Goal: Transaction & Acquisition: Book appointment/travel/reservation

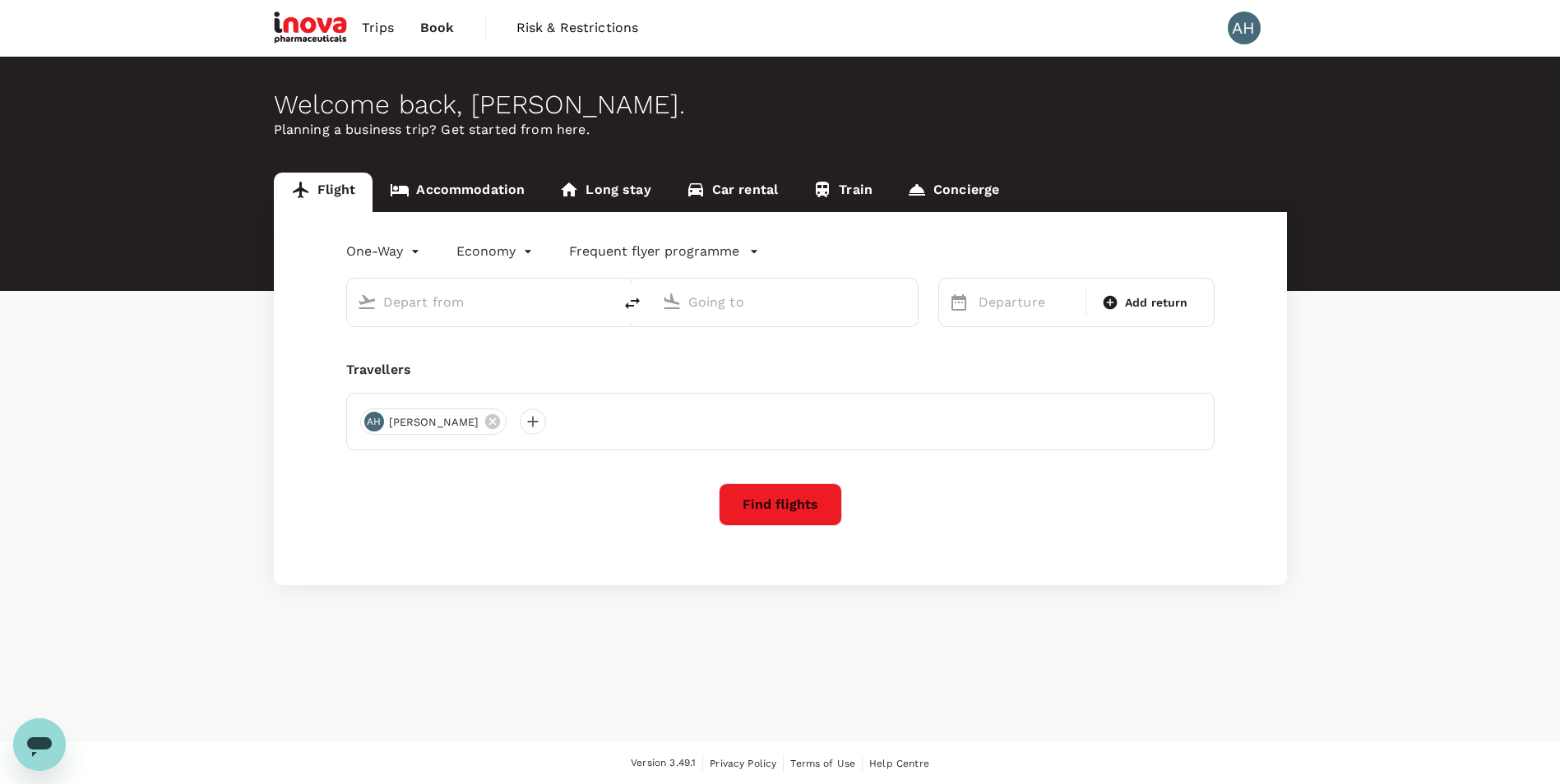
click at [509, 305] on input "text" at bounding box center [481, 301] width 195 height 25
click at [485, 358] on p "Singapore Changi" at bounding box center [505, 366] width 292 height 17
type input "Singapore Changi (SIN)"
click at [761, 290] on input "text" at bounding box center [786, 301] width 195 height 25
click at [708, 333] on p "[GEOGRAPHIC_DATA], [GEOGRAPHIC_DATA]" at bounding box center [811, 335] width 329 height 17
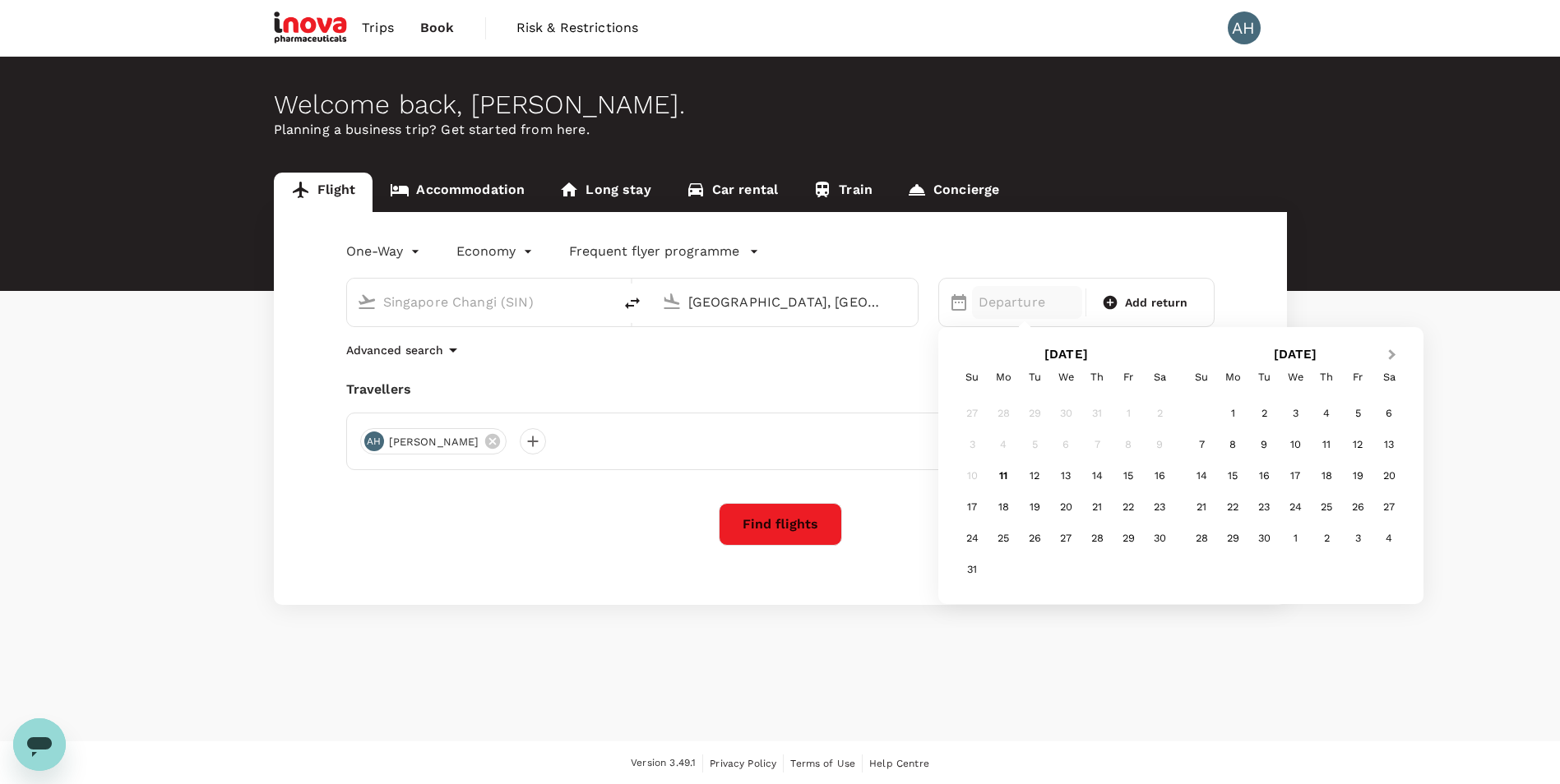
type input "[GEOGRAPHIC_DATA], [GEOGRAPHIC_DATA] (any)"
click at [1386, 349] on button "Next Month" at bounding box center [1394, 356] width 26 height 26
click at [1037, 476] on div "14" at bounding box center [1034, 476] width 31 height 31
click at [1138, 301] on span "Add return" at bounding box center [1156, 303] width 64 height 17
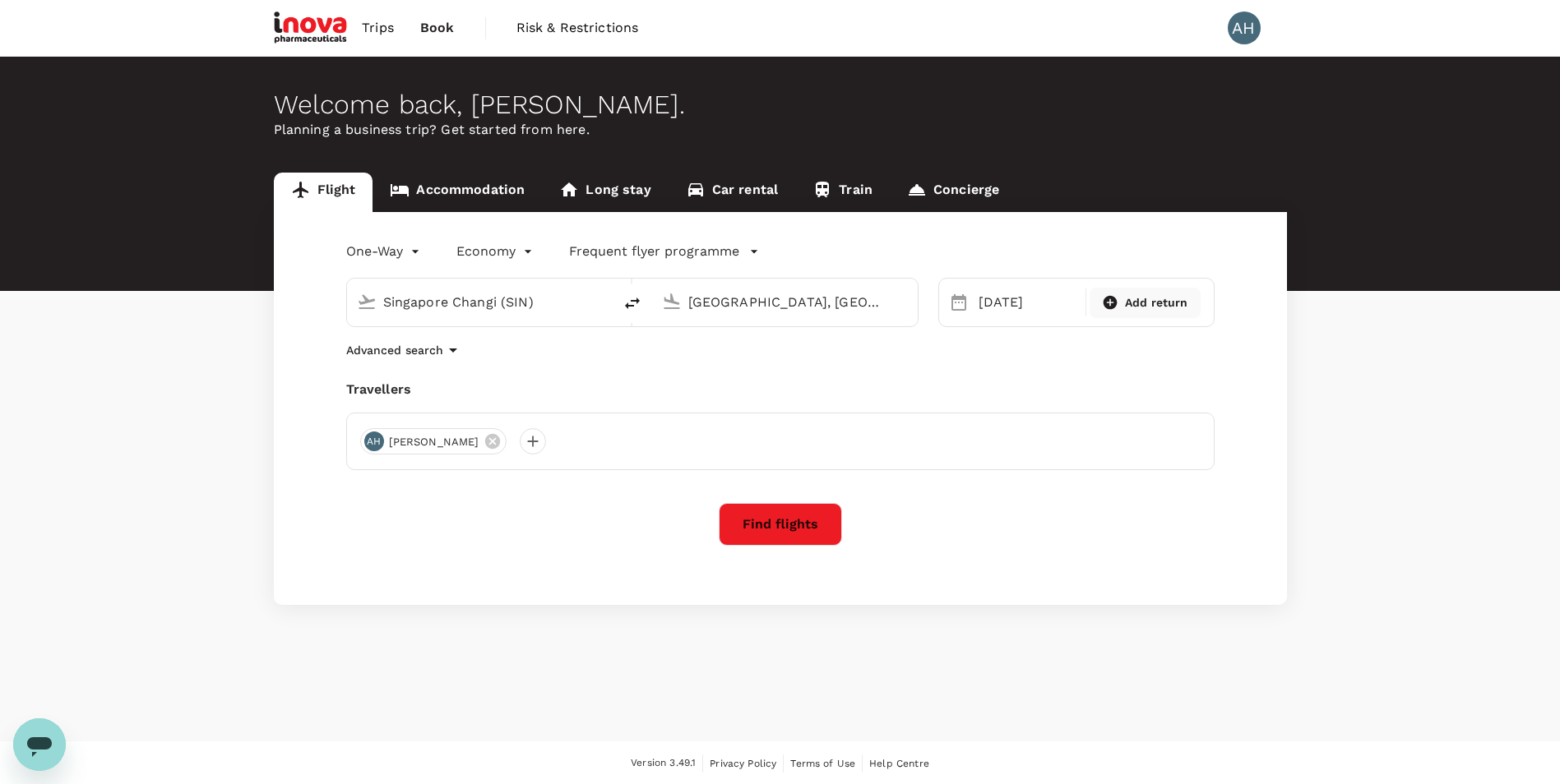
type input "roundtrip"
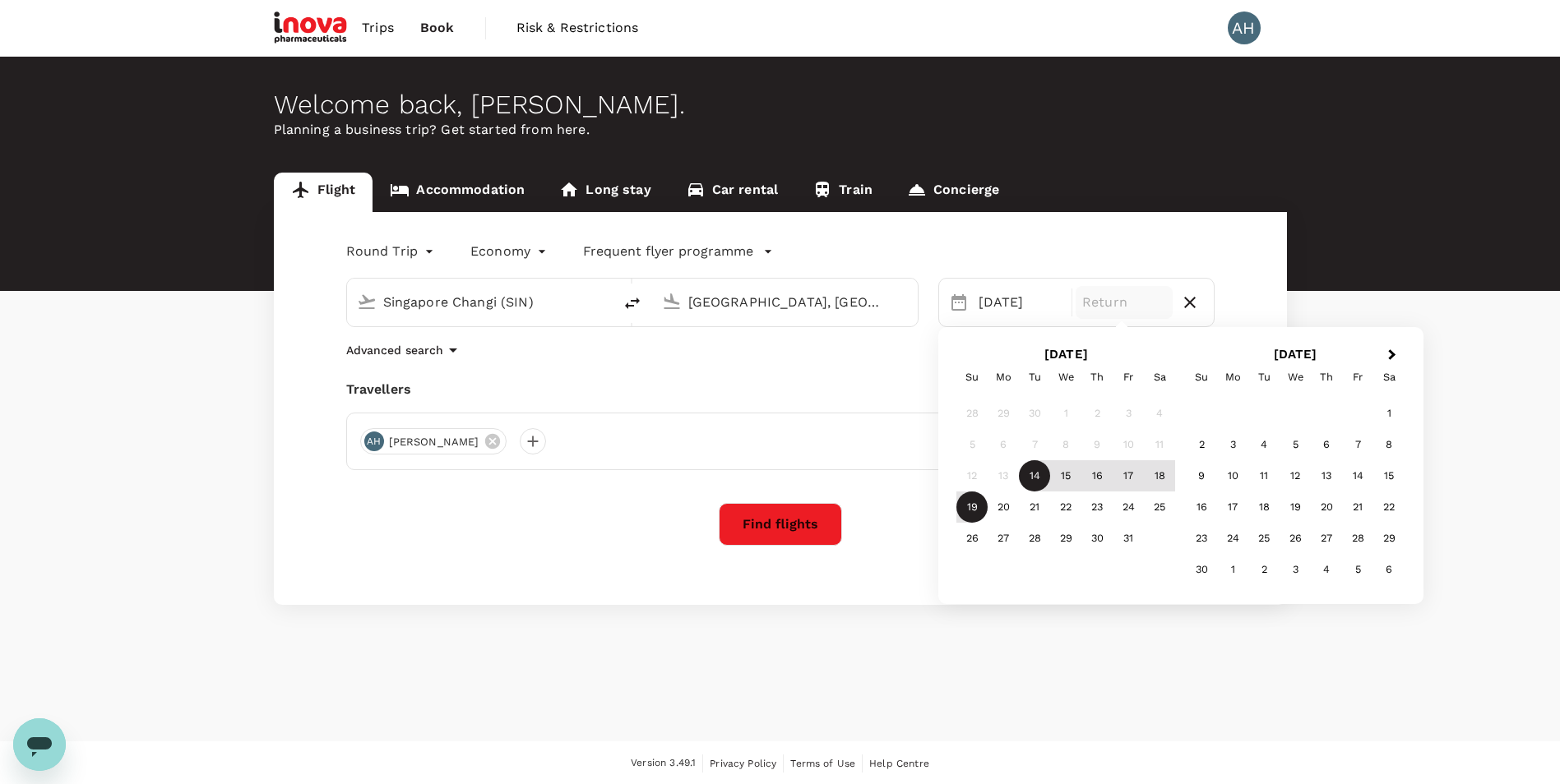
click at [962, 512] on div "19" at bounding box center [973, 507] width 31 height 31
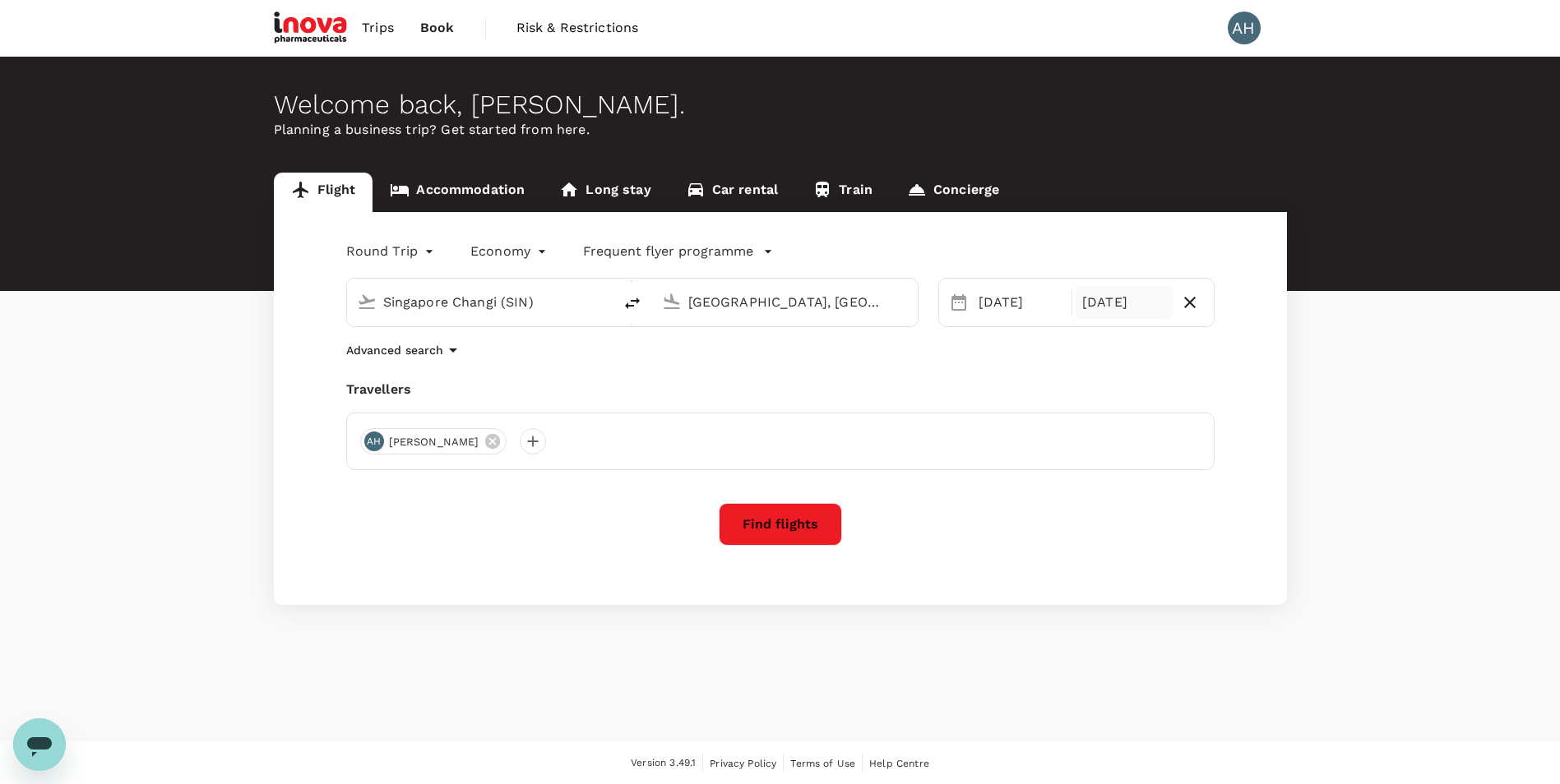
click at [798, 524] on button "Find flights" at bounding box center [781, 524] width 124 height 43
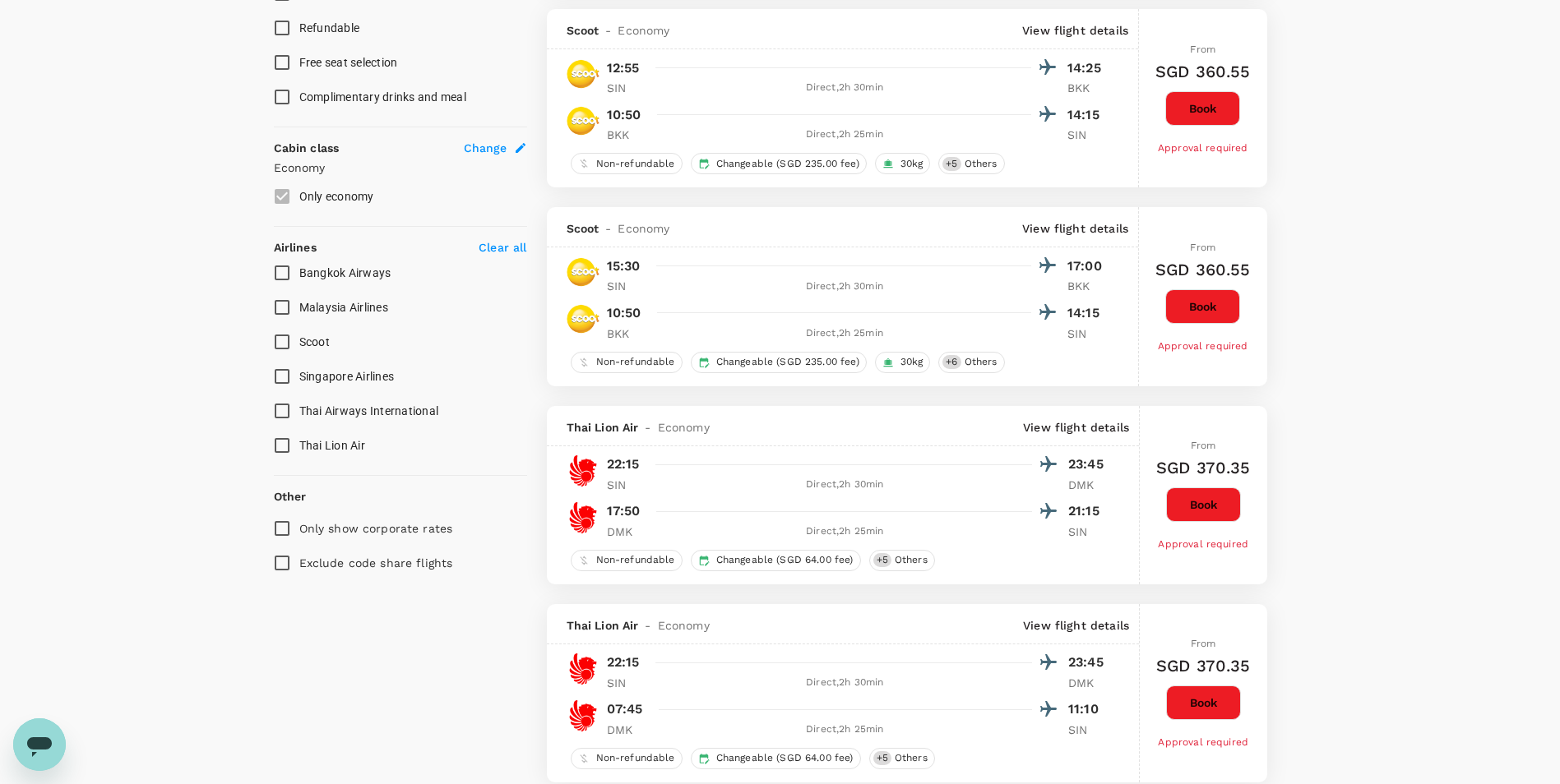
scroll to position [658, 0]
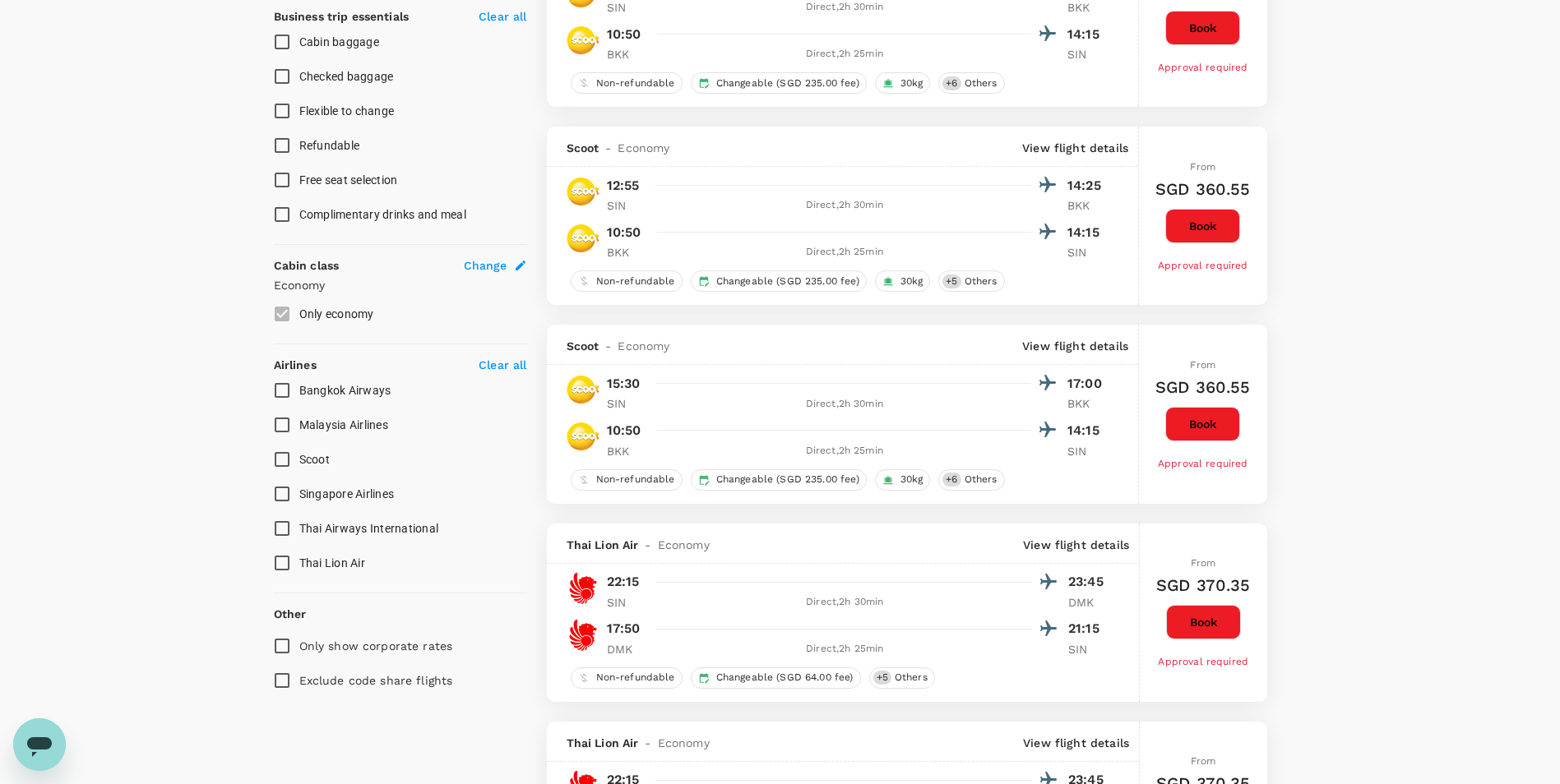
click at [360, 497] on span "Singapore Airlines" at bounding box center [347, 494] width 95 height 13
click at [300, 497] on input "Singapore Airlines" at bounding box center [282, 494] width 35 height 35
checkbox input "true"
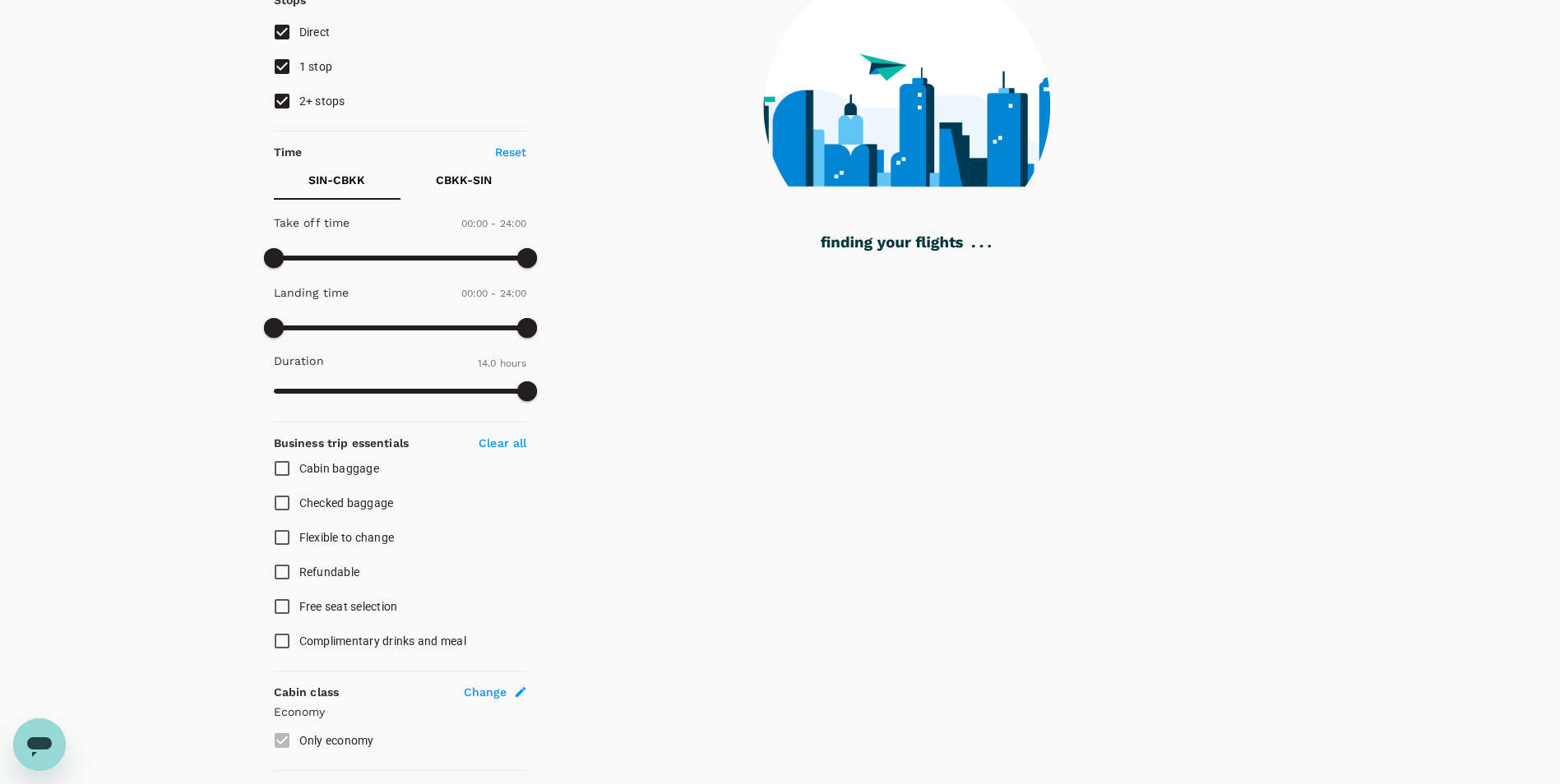
scroll to position [0, 0]
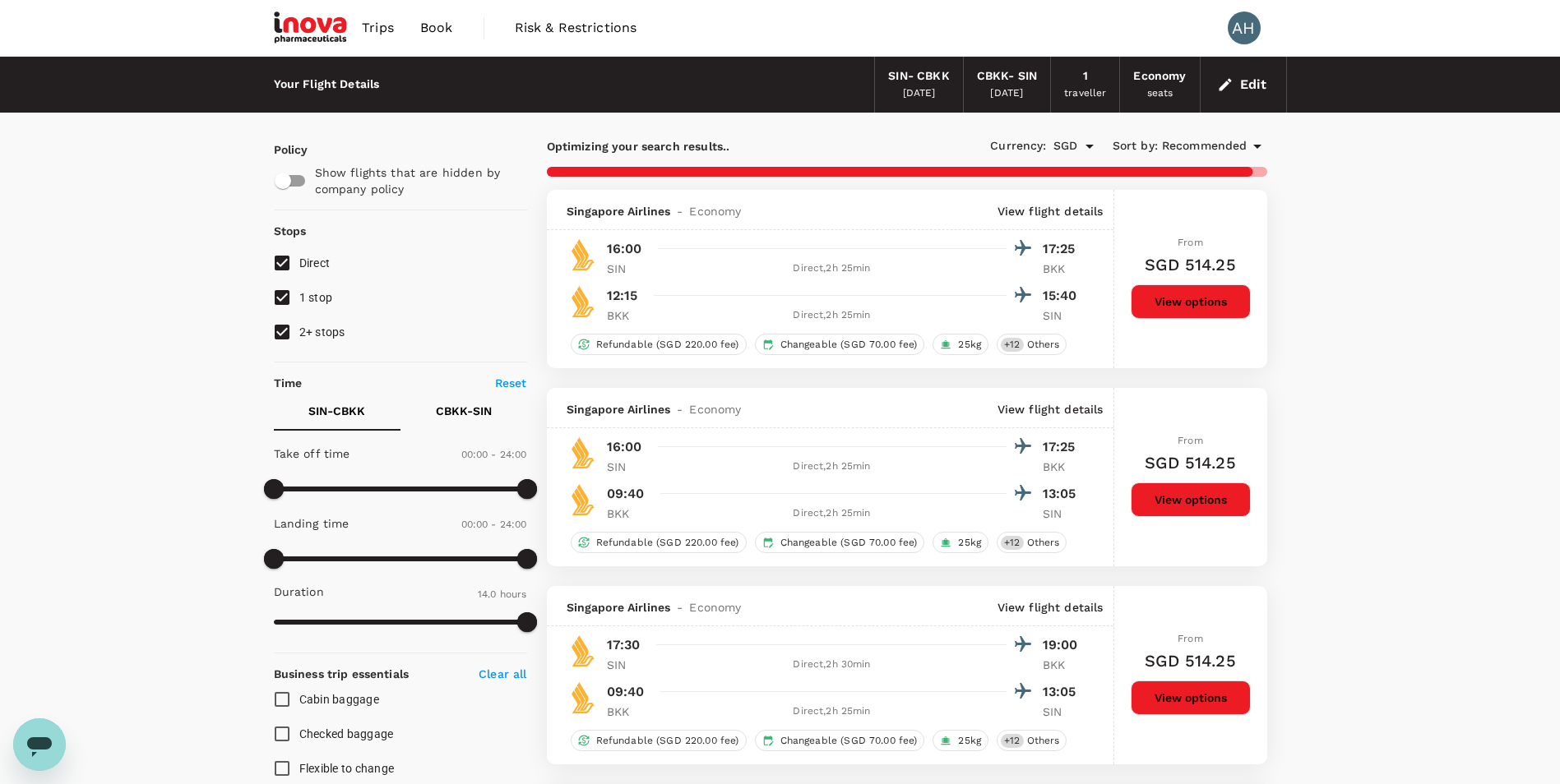
type input "1310"
checkbox input "false"
checkbox input "true"
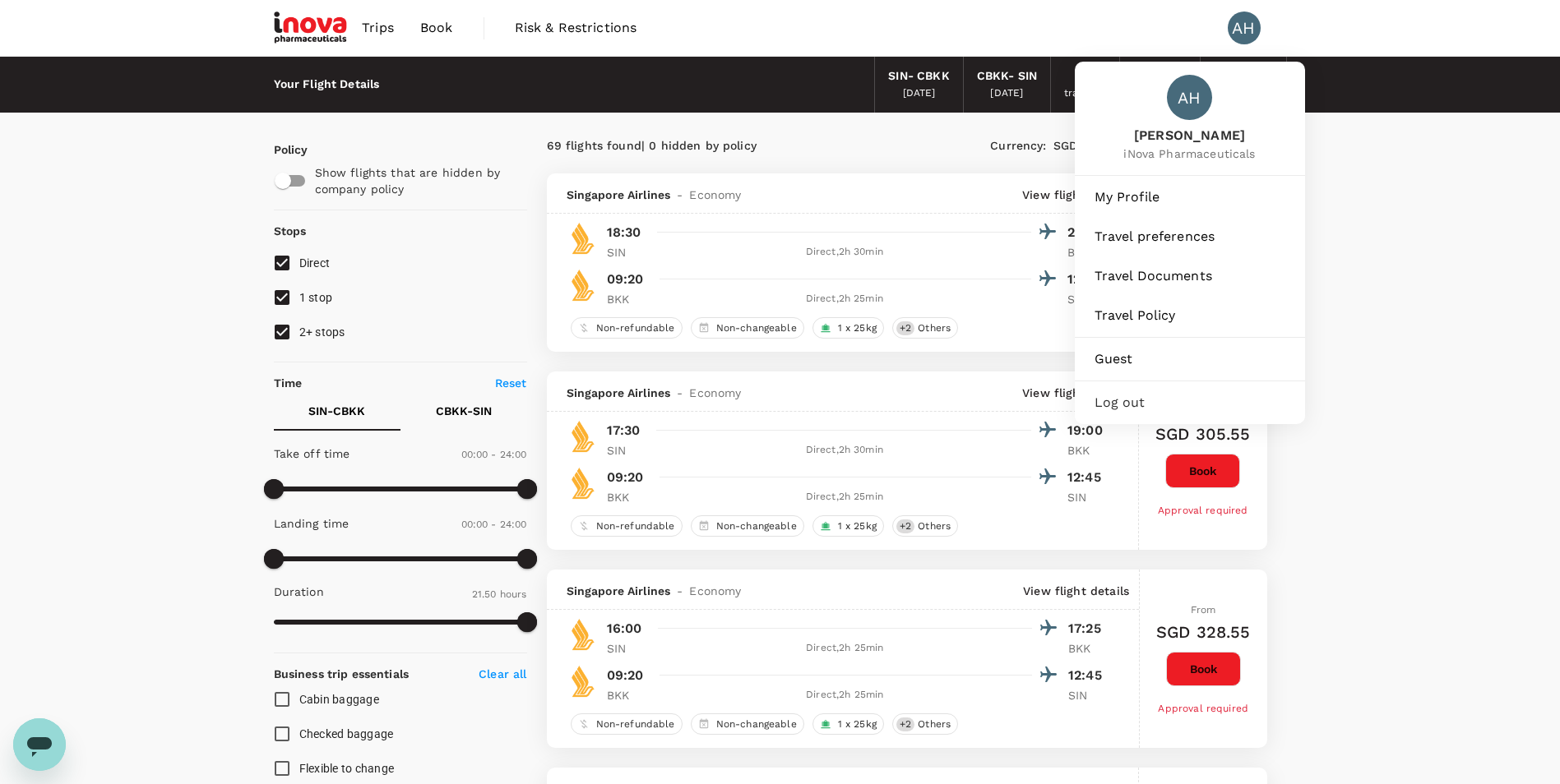
click at [1253, 30] on div "AH" at bounding box center [1245, 28] width 33 height 33
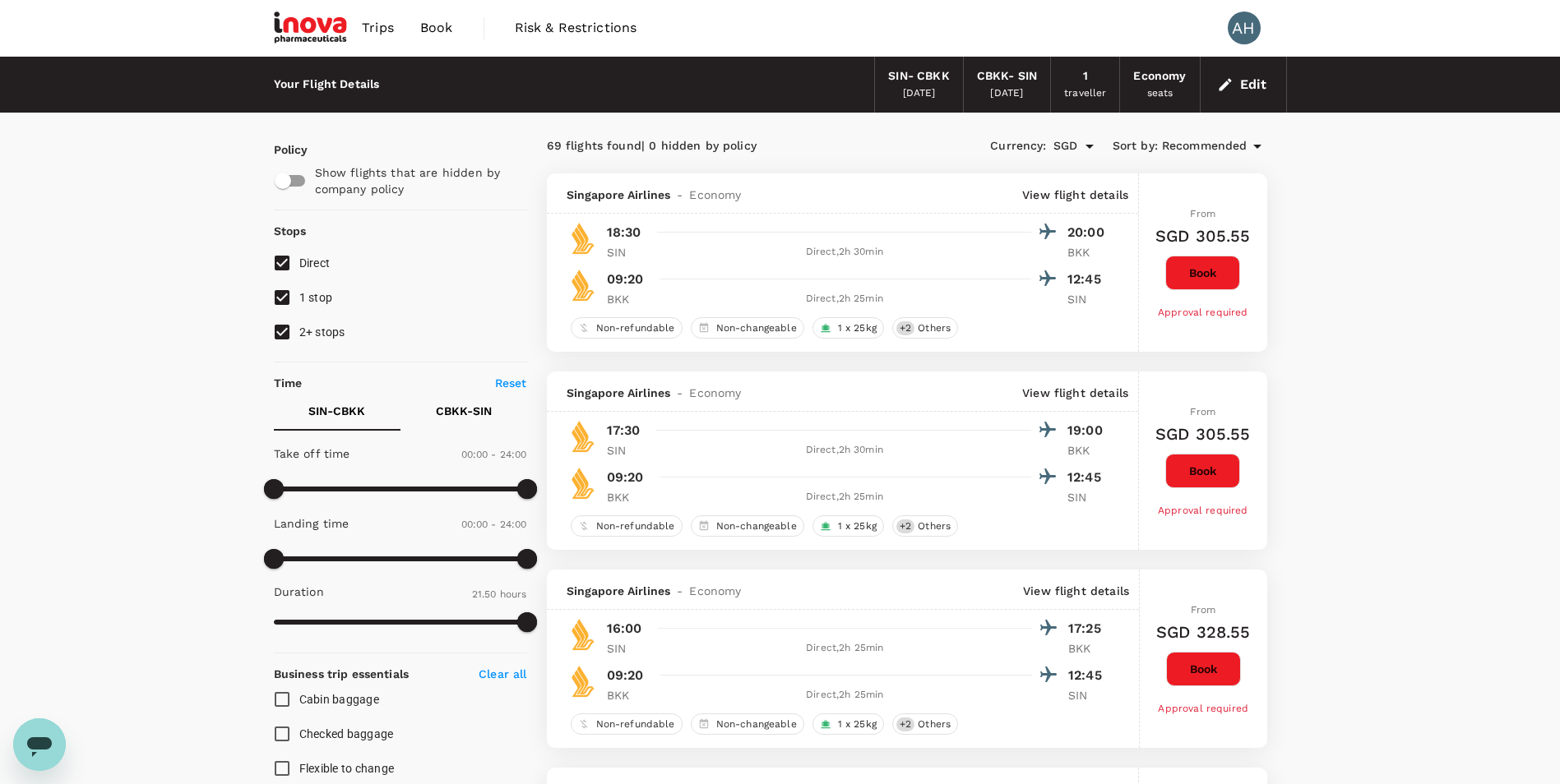
click at [1251, 29] on div "AH" at bounding box center [1245, 28] width 33 height 33
